Goal: Register for event/course

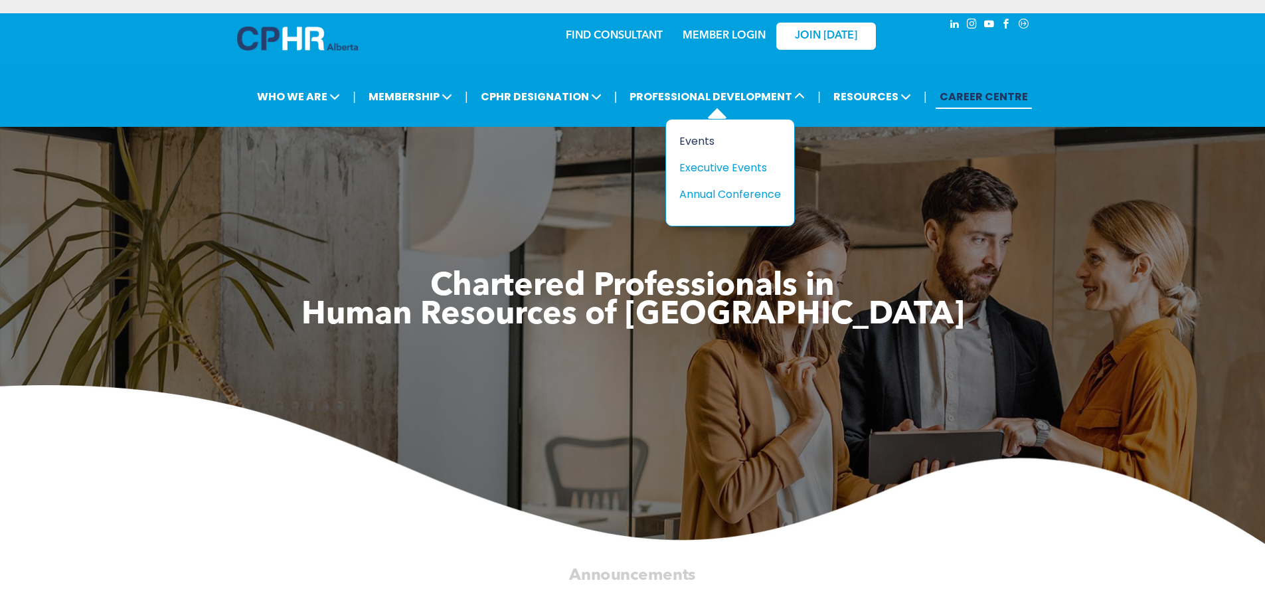
click at [712, 135] on div "Events" at bounding box center [725, 141] width 92 height 17
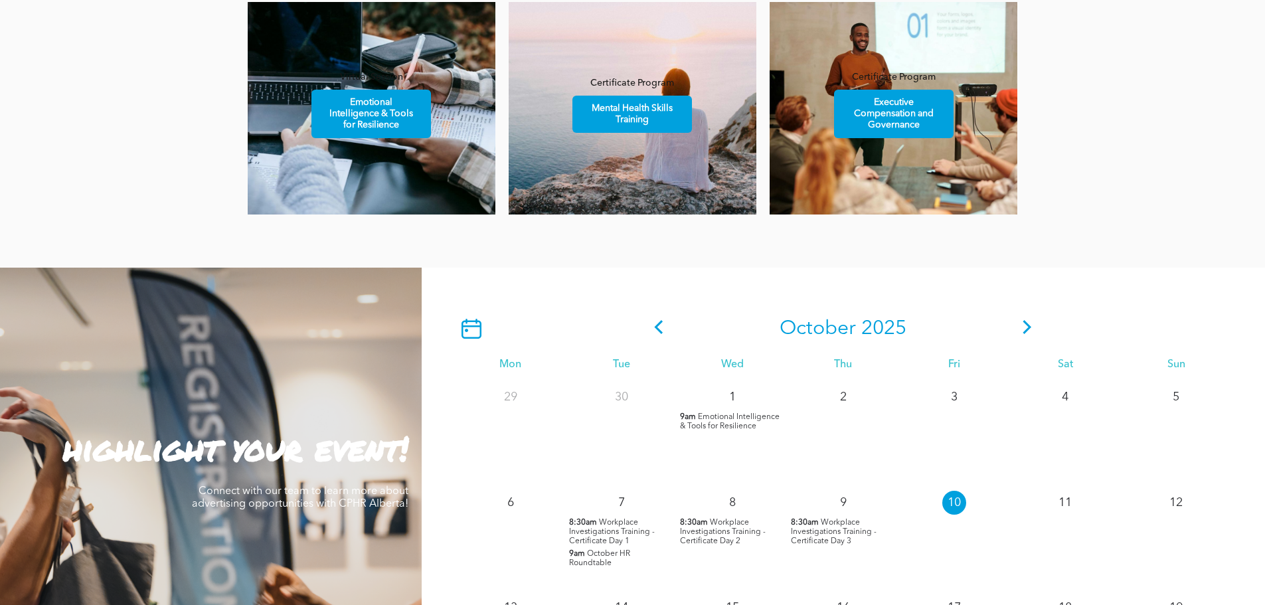
scroll to position [930, 0]
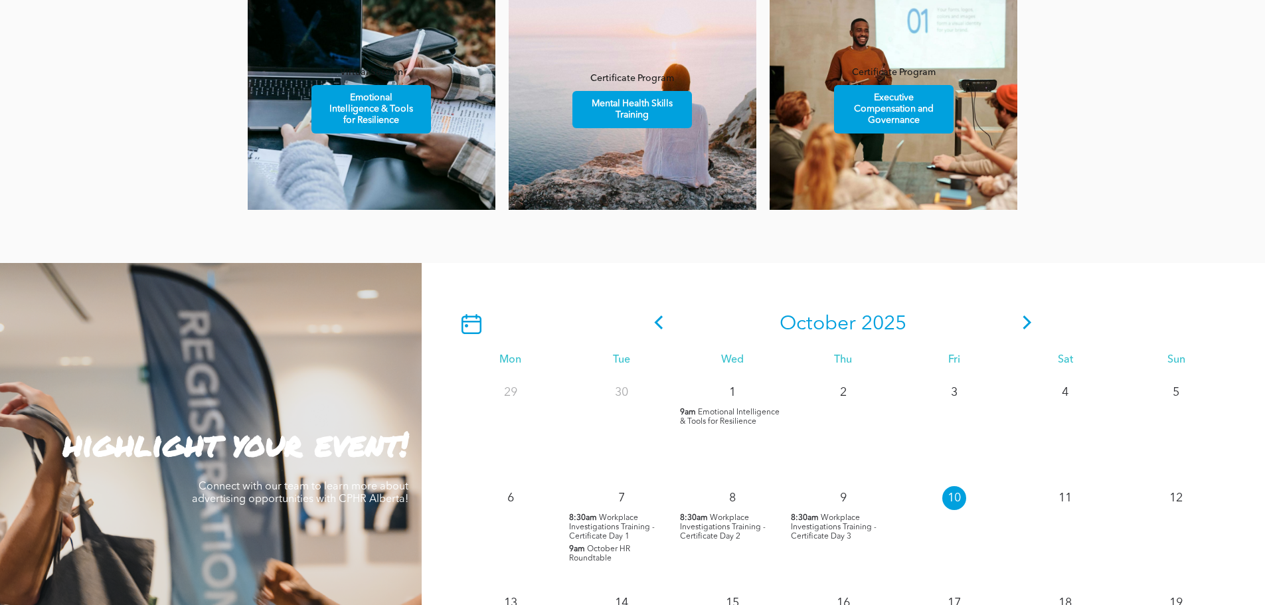
click at [1029, 325] on icon at bounding box center [1027, 322] width 9 height 14
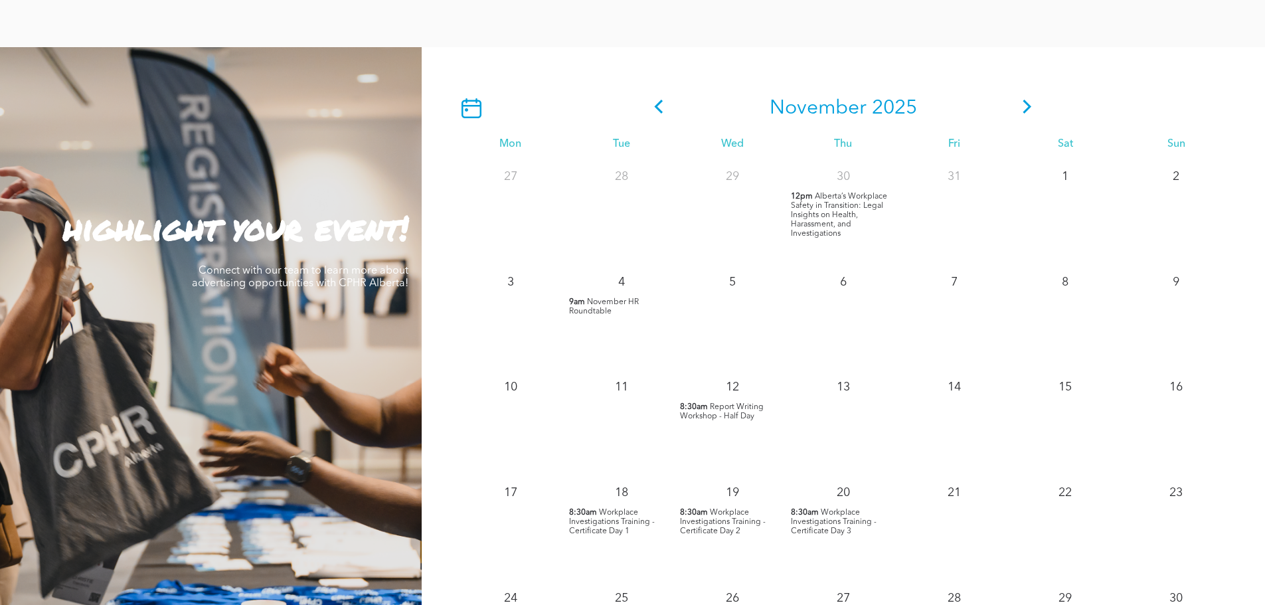
scroll to position [1195, 0]
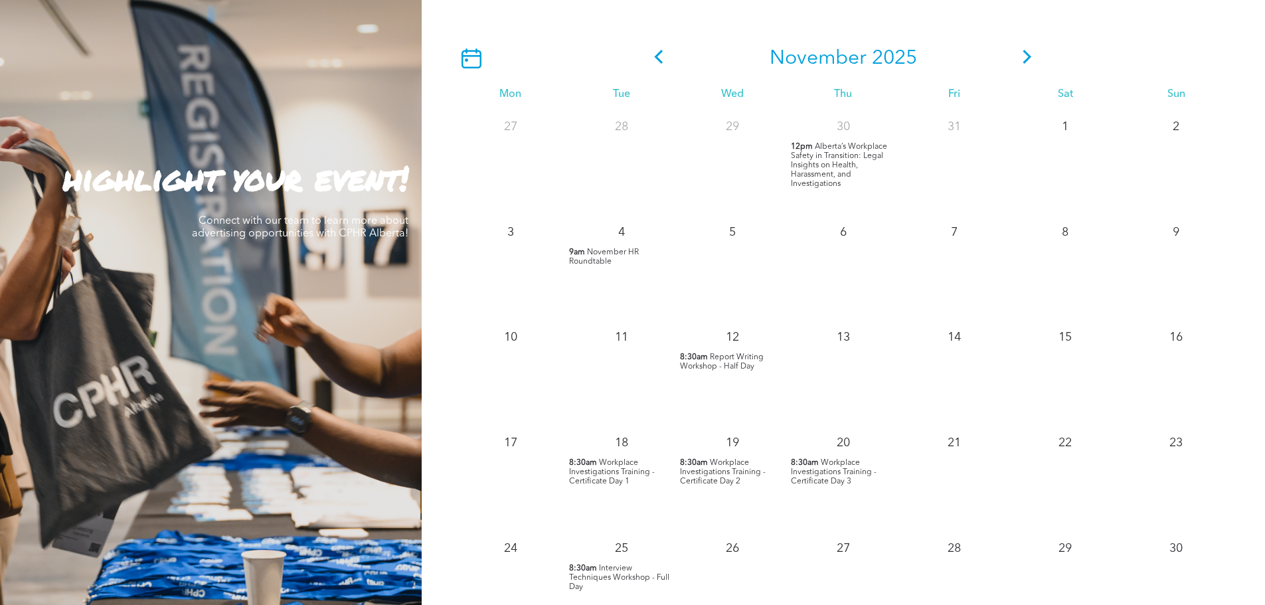
click at [606, 458] on div "18 8:30am Workplace Investigations Training - Certificate Day 1" at bounding box center [621, 479] width 111 height 106
click at [601, 465] on span "Workplace Investigations Training - Certificate Day 1" at bounding box center [612, 472] width 86 height 27
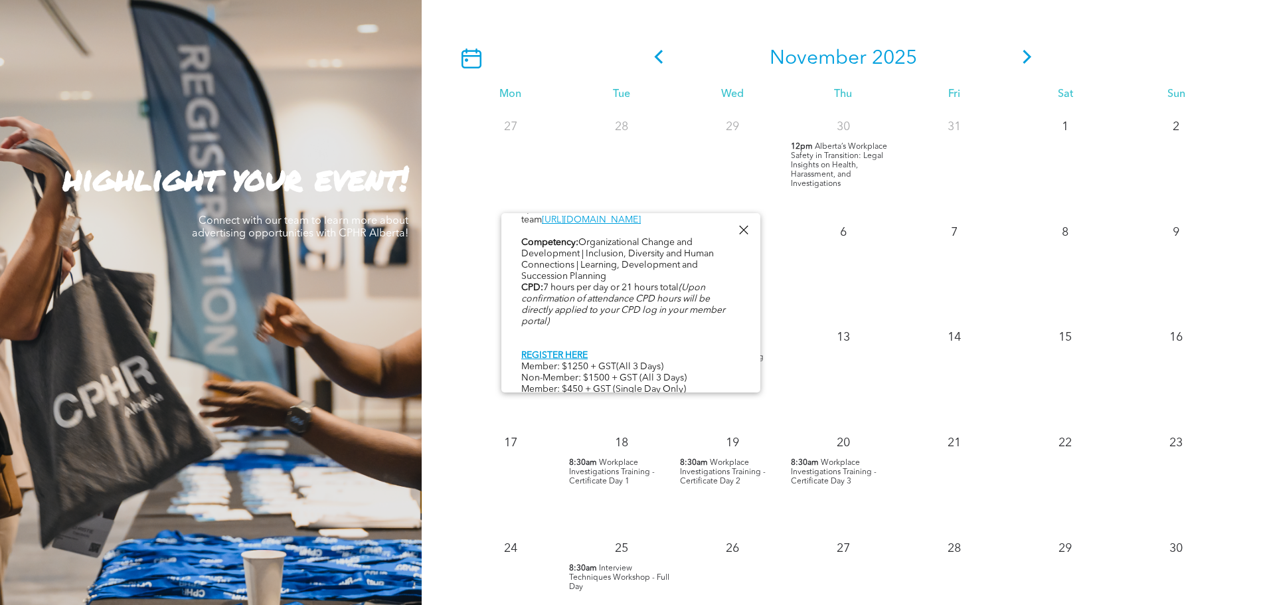
scroll to position [685, 0]
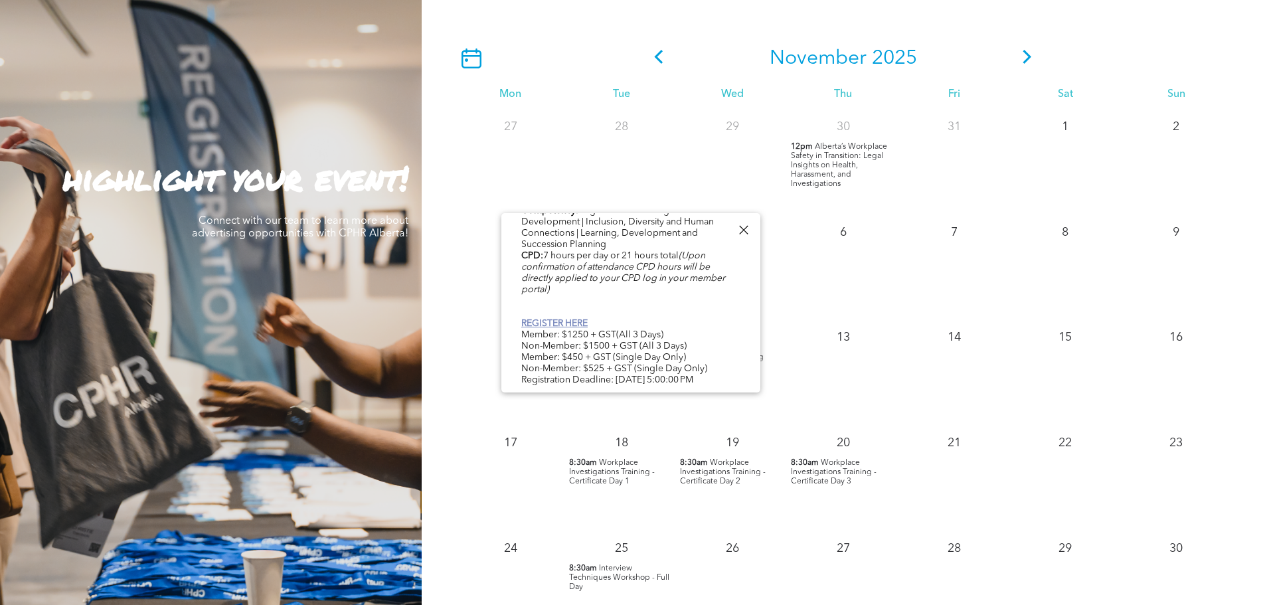
click at [573, 319] on link "REGISTER HERE" at bounding box center [554, 323] width 66 height 9
click at [932, 285] on div "7" at bounding box center [954, 268] width 111 height 106
click at [1021, 61] on icon at bounding box center [1027, 57] width 20 height 14
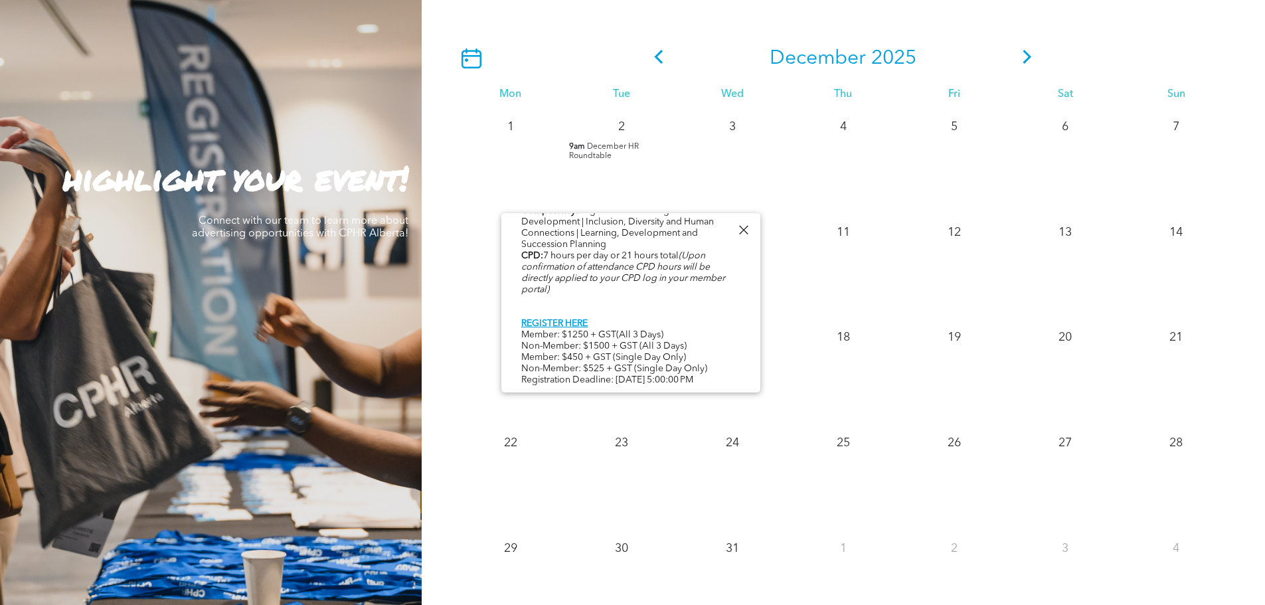
click at [746, 224] on div at bounding box center [743, 230] width 18 height 18
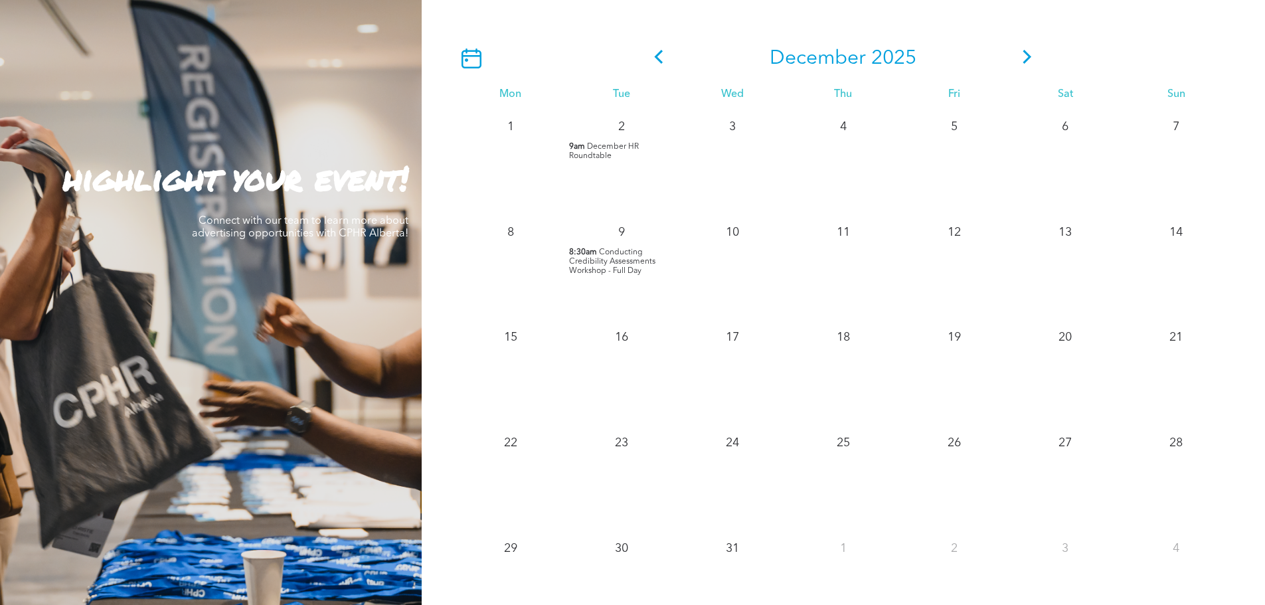
click at [1029, 54] on icon at bounding box center [1027, 57] width 20 height 14
click at [1025, 59] on icon at bounding box center [1027, 57] width 20 height 14
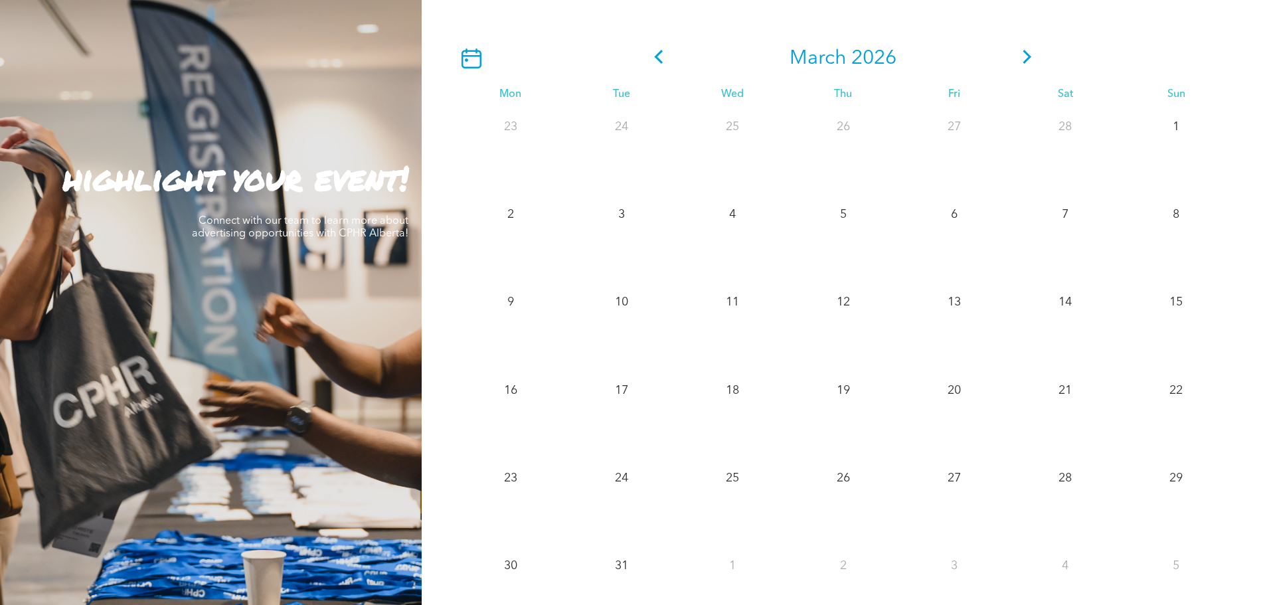
click at [659, 59] on icon at bounding box center [659, 57] width 20 height 14
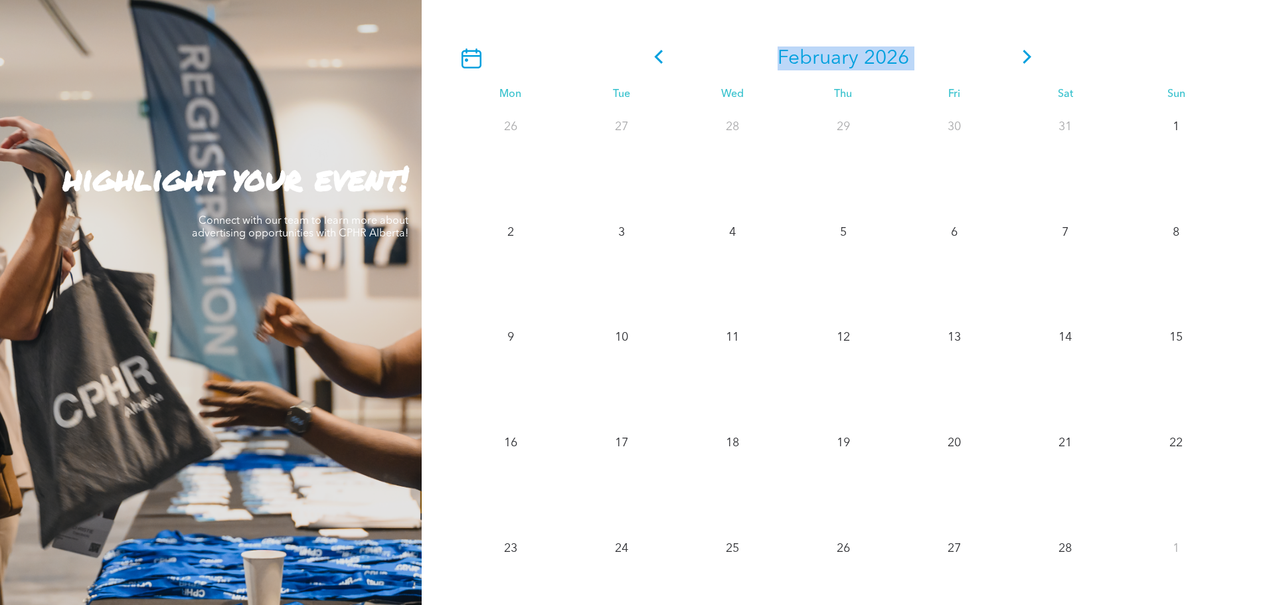
click at [659, 59] on icon at bounding box center [659, 57] width 20 height 14
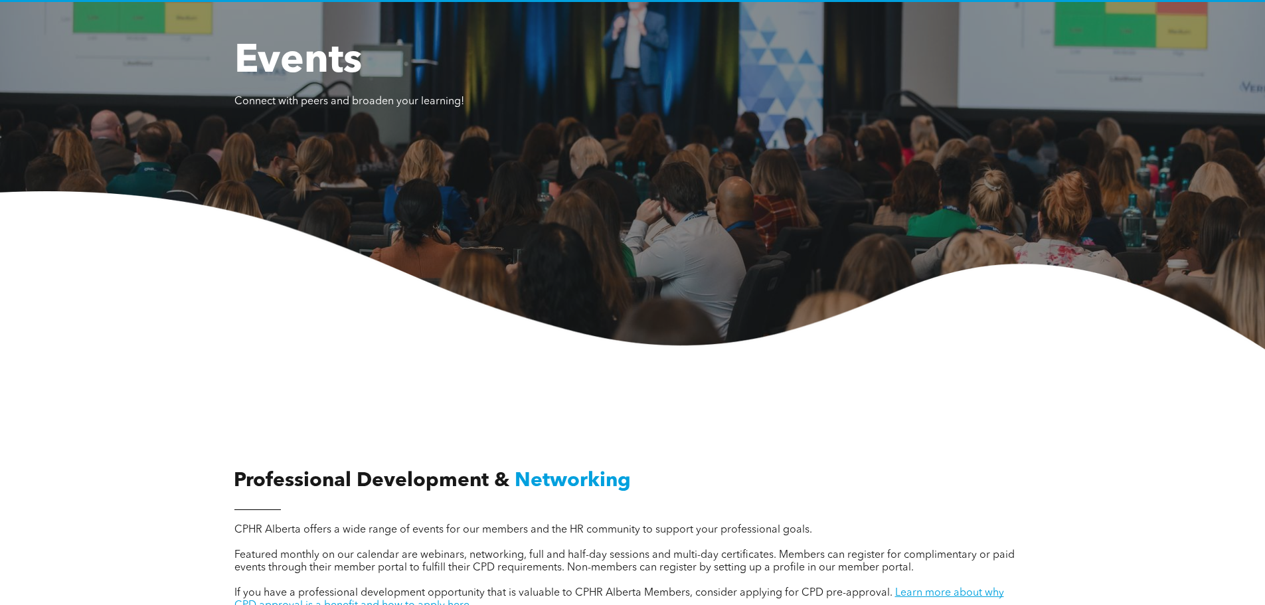
scroll to position [0, 0]
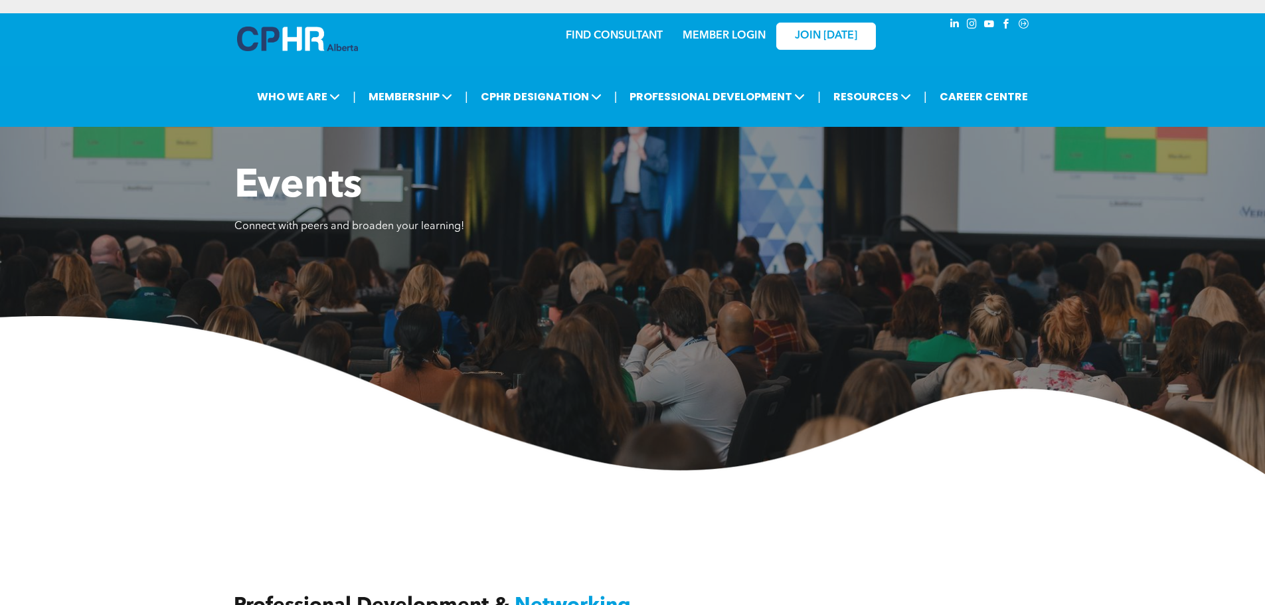
click at [224, 473] on img at bounding box center [632, 395] width 1265 height 158
click at [722, 31] on link "MEMBER LOGIN" at bounding box center [724, 36] width 83 height 11
